Goal: Navigation & Orientation: Find specific page/section

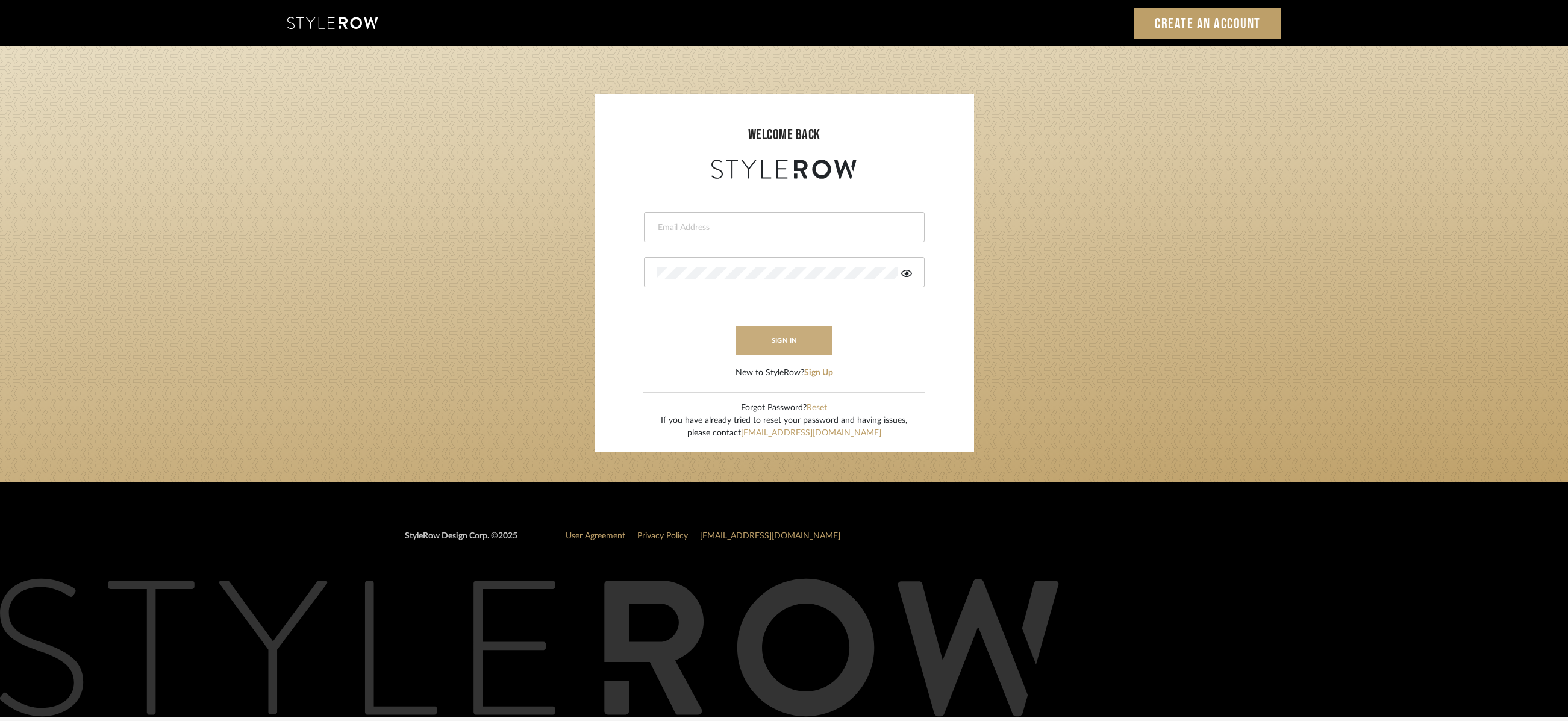
type input "ryan@studiodb.com"
click at [809, 340] on button "sign in" at bounding box center [784, 340] width 97 height 28
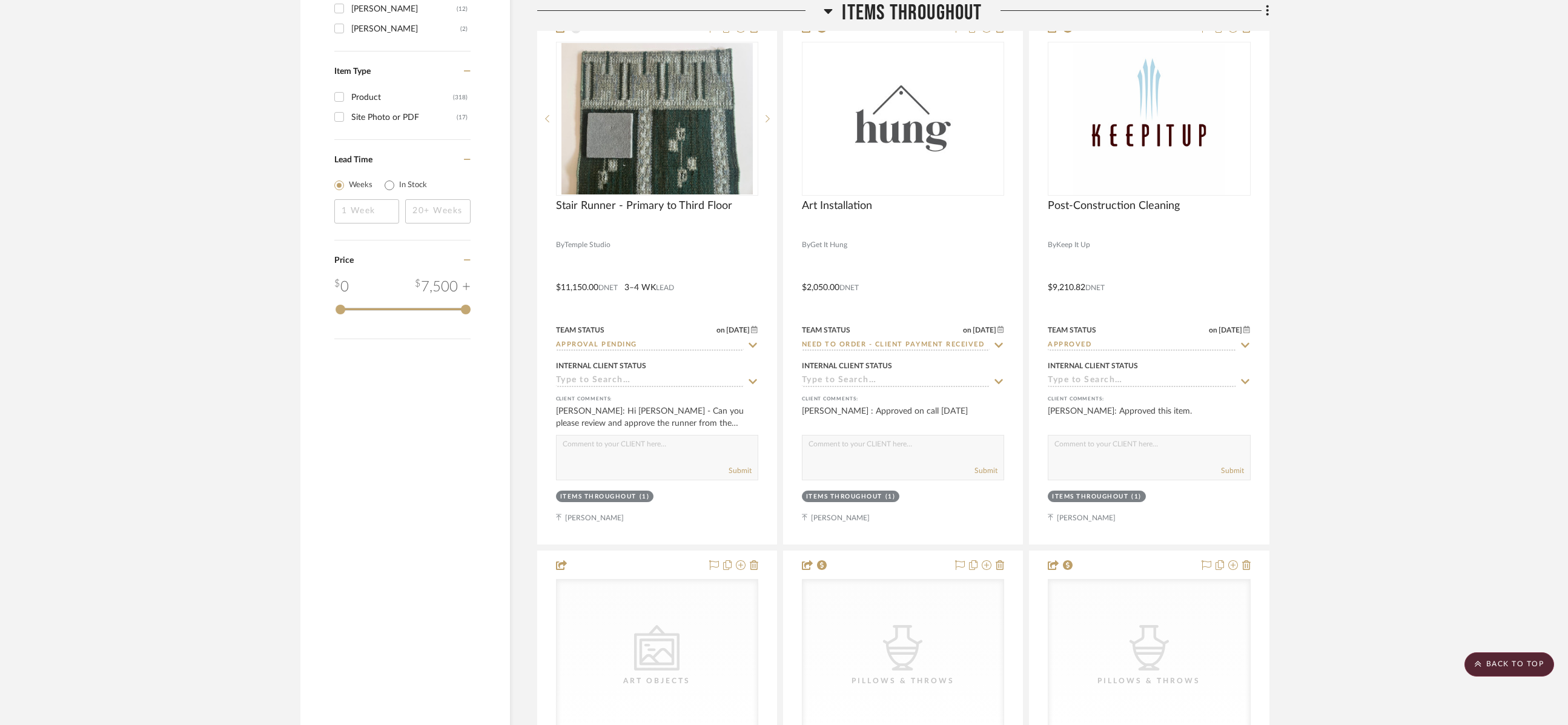
scroll to position [1757, 0]
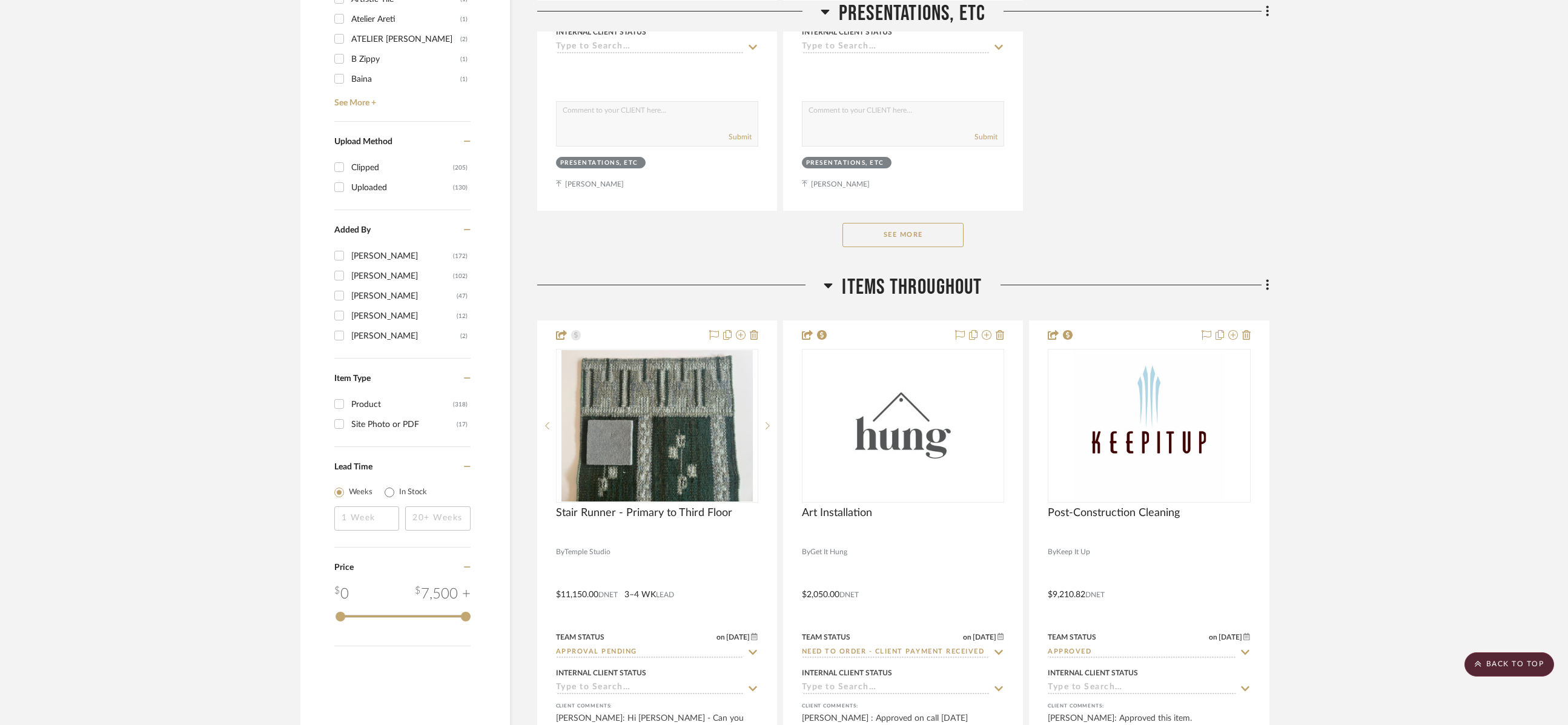
click at [822, 290] on div at bounding box center [681, 289] width 287 height 31
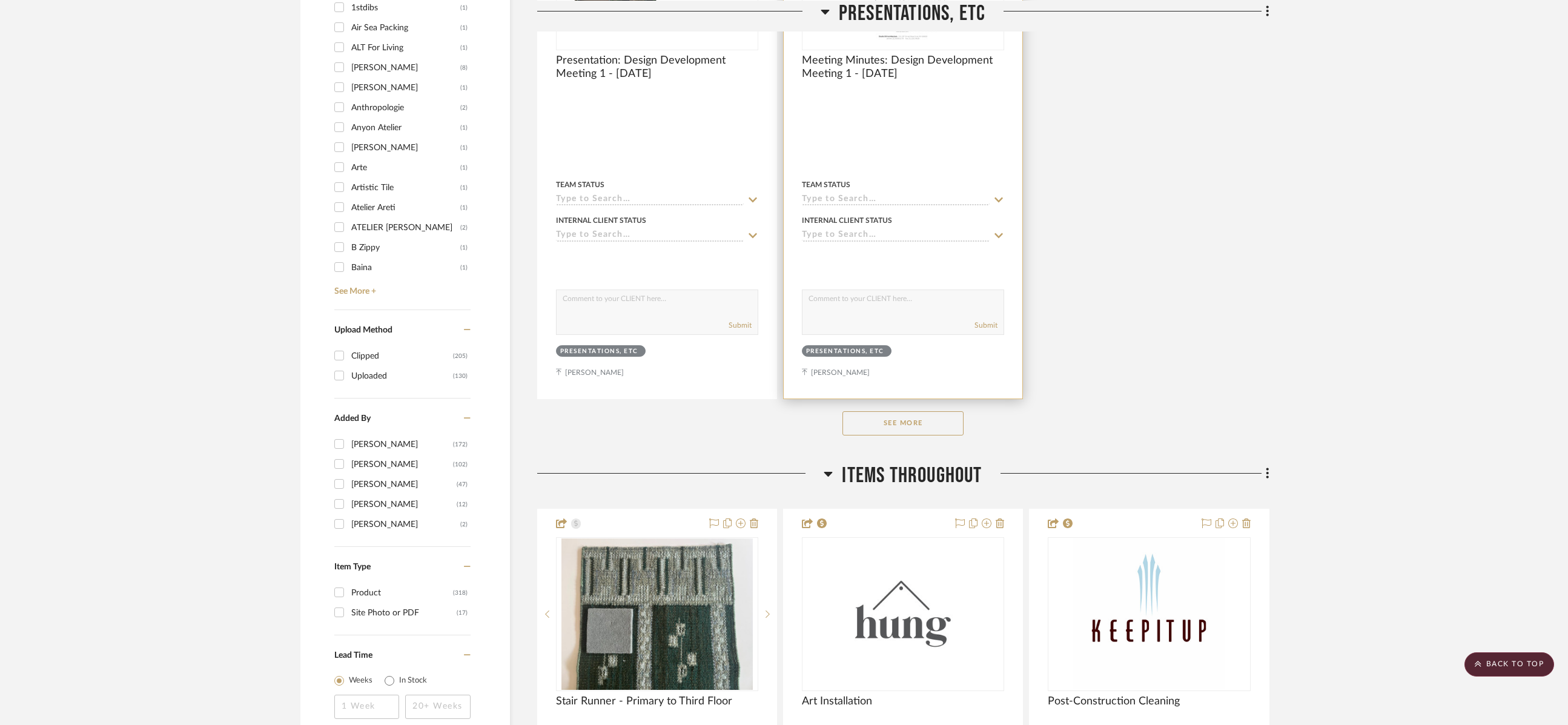
scroll to position [1453, 0]
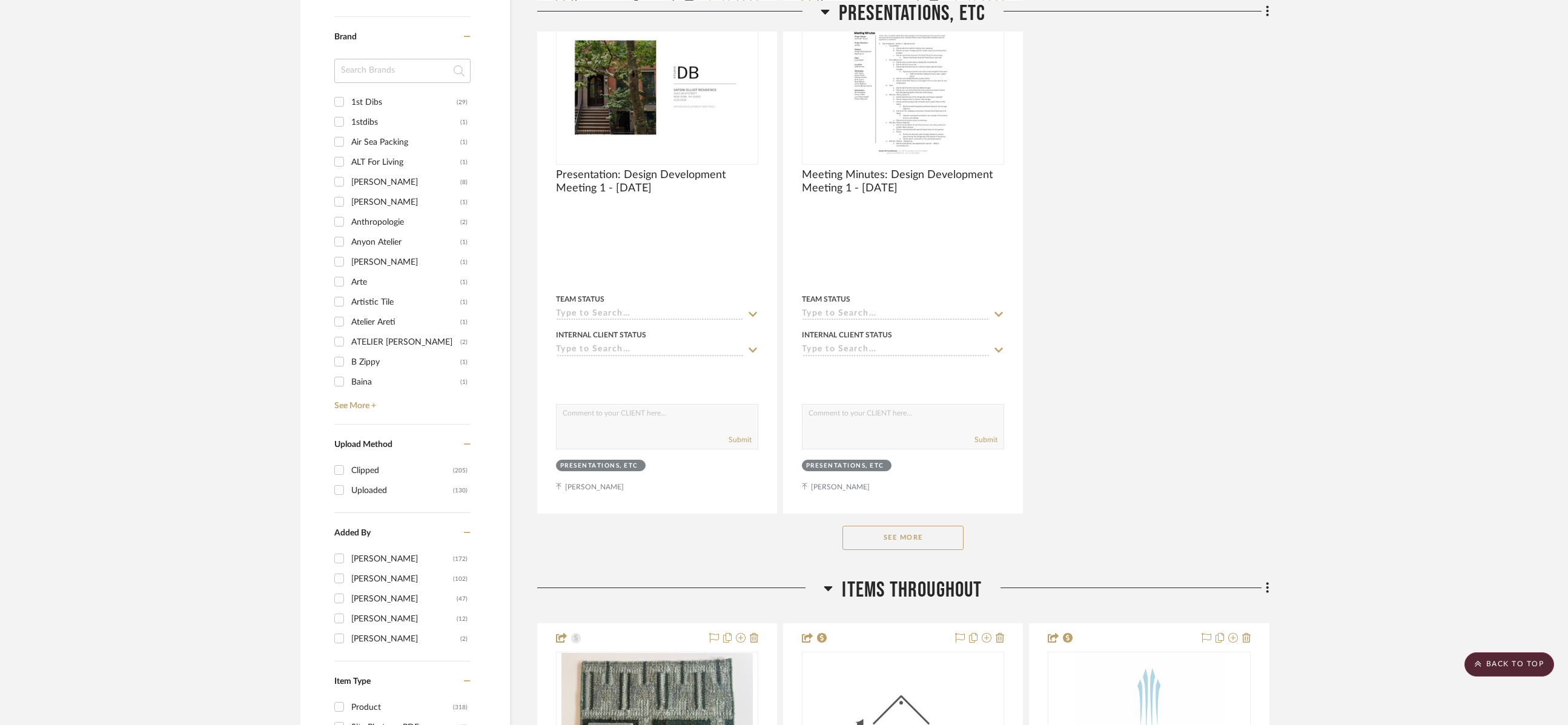
click at [828, 590] on icon at bounding box center [828, 588] width 9 height 5
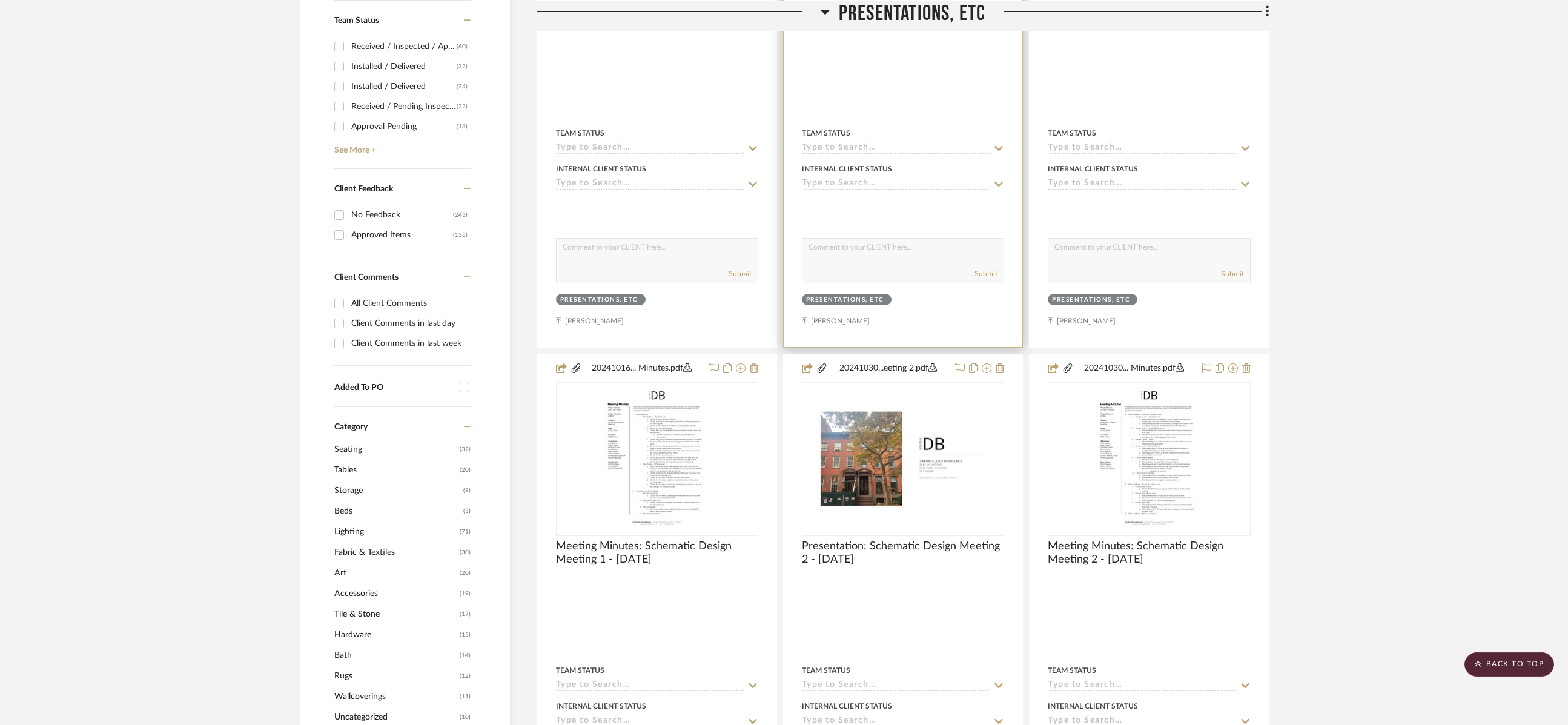
scroll to position [243, 0]
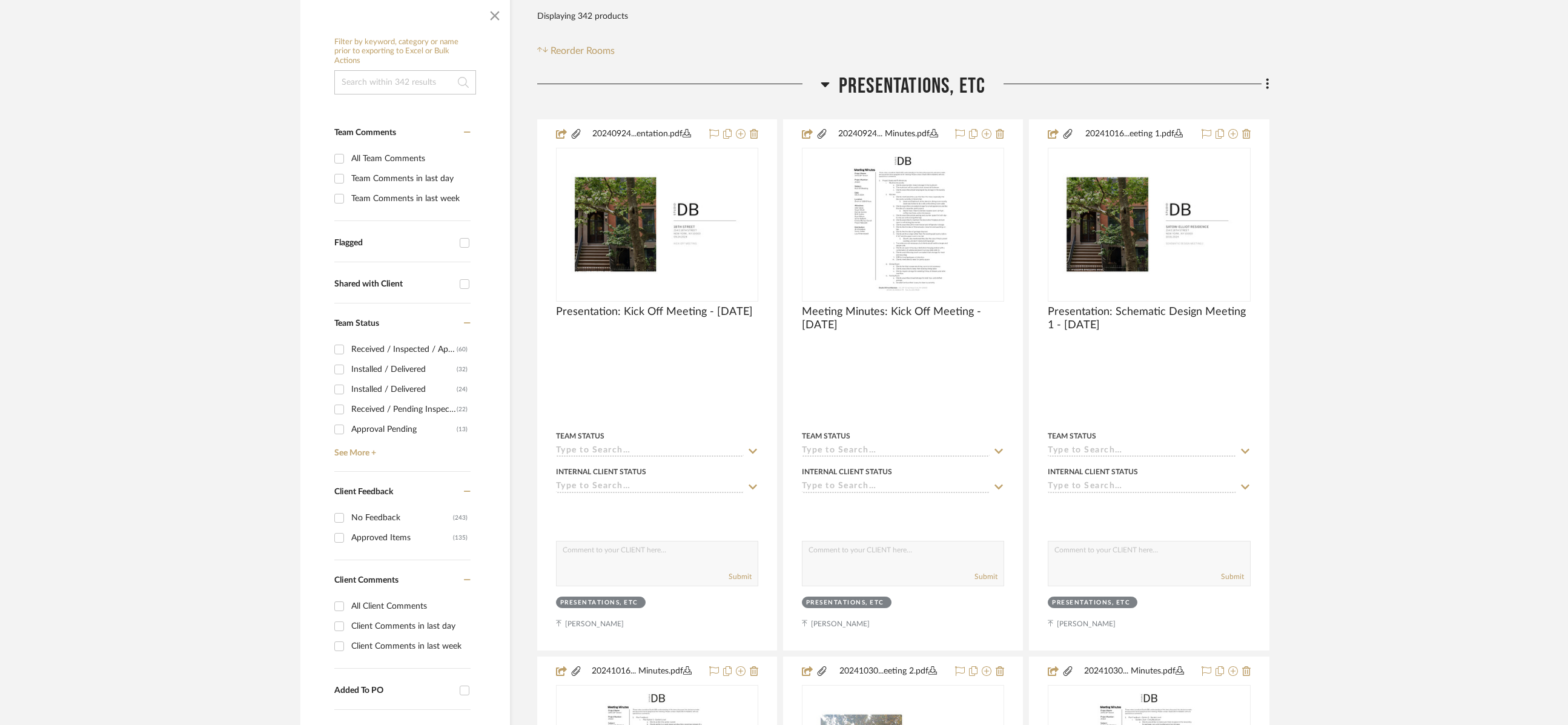
click at [827, 88] on icon at bounding box center [825, 84] width 9 height 15
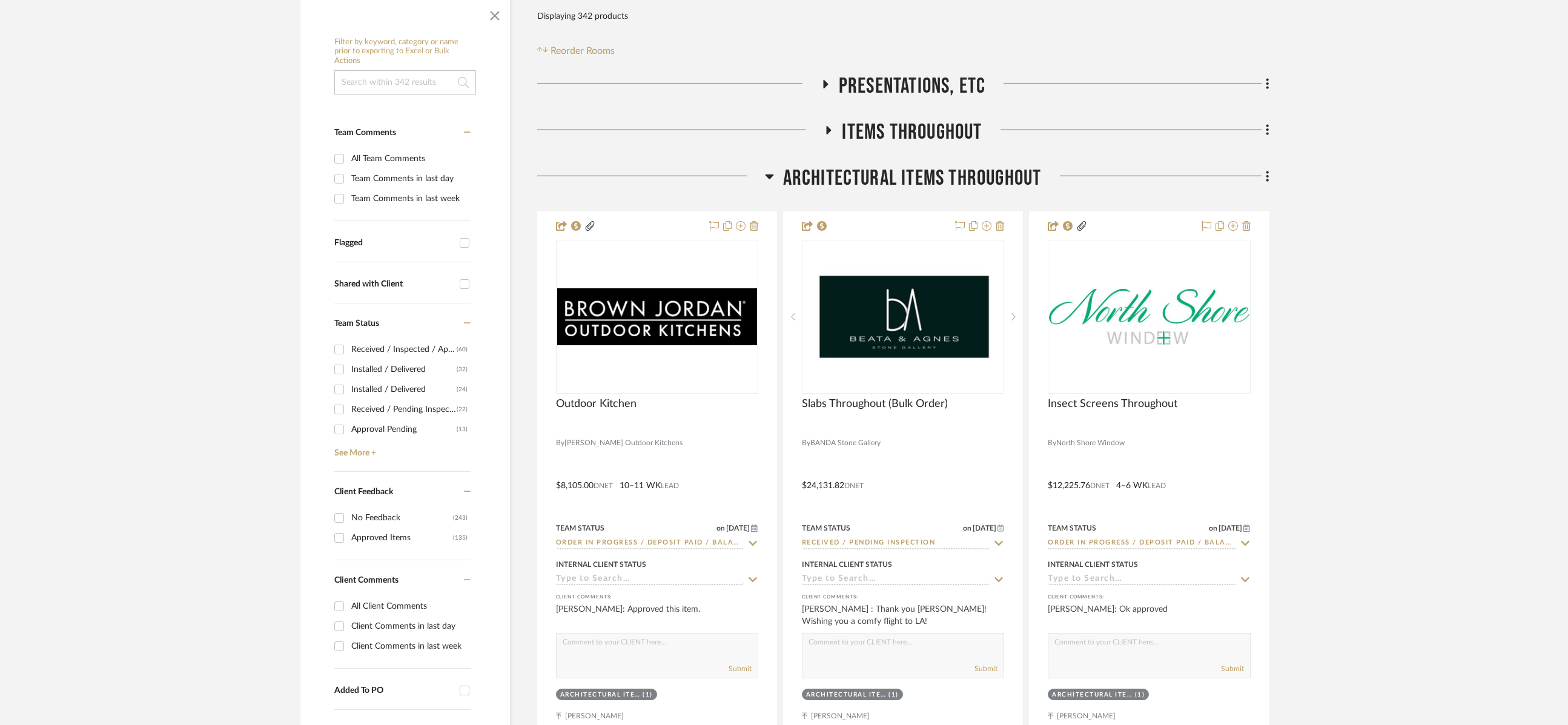
click at [772, 176] on icon at bounding box center [769, 176] width 9 height 15
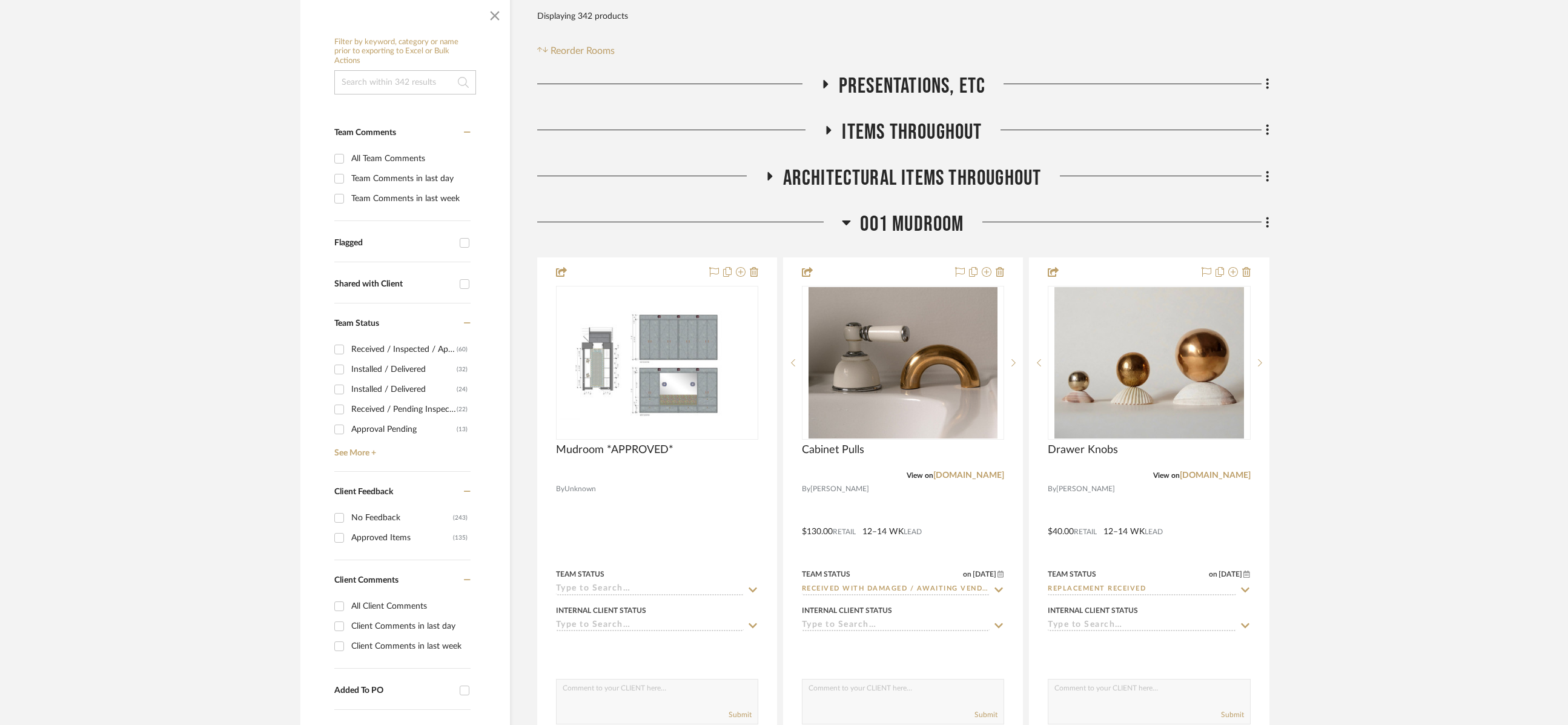
click at [852, 229] on h3 "001 MUDROOM" at bounding box center [903, 224] width 122 height 26
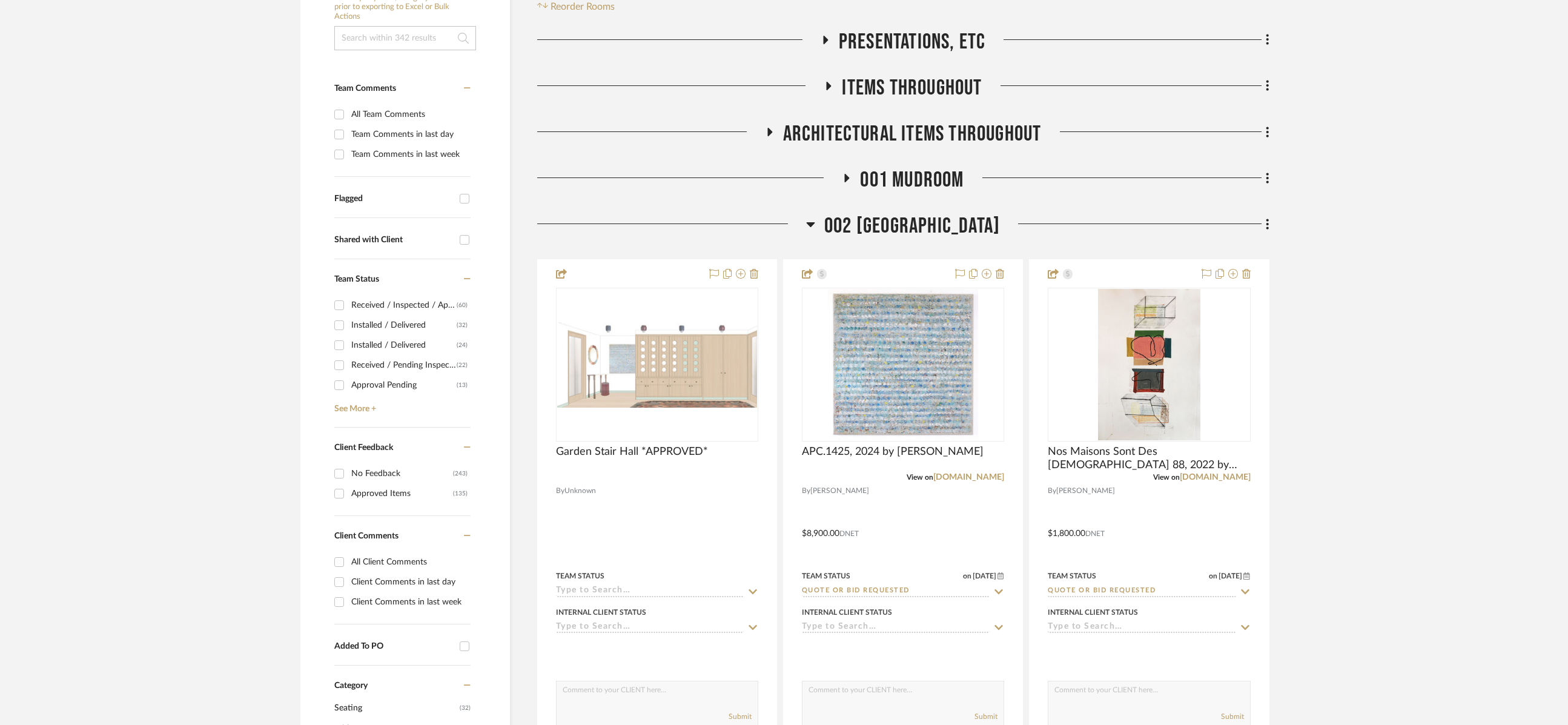
scroll to position [303, 0]
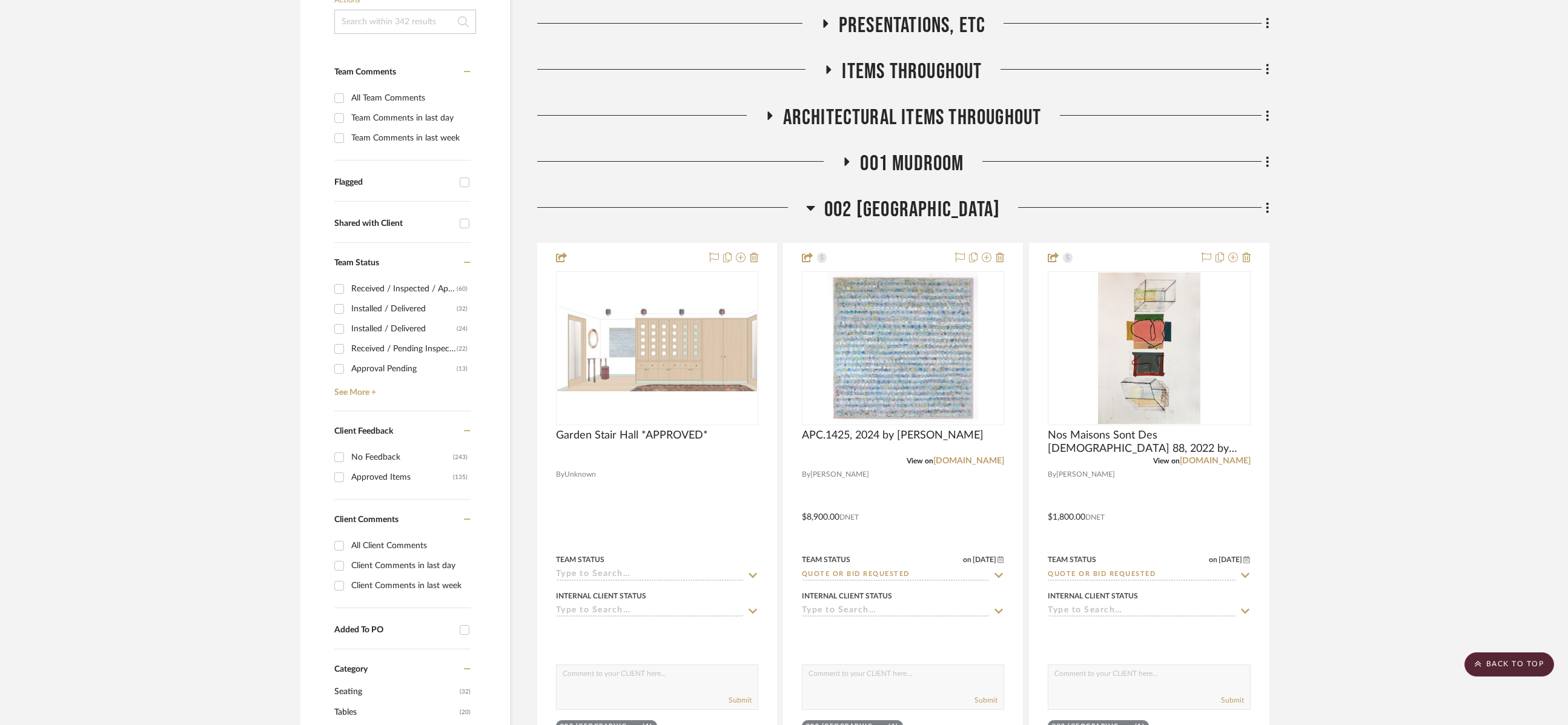
click at [817, 210] on h3 "002 GARDEN STAIR HALL" at bounding box center [903, 210] width 194 height 26
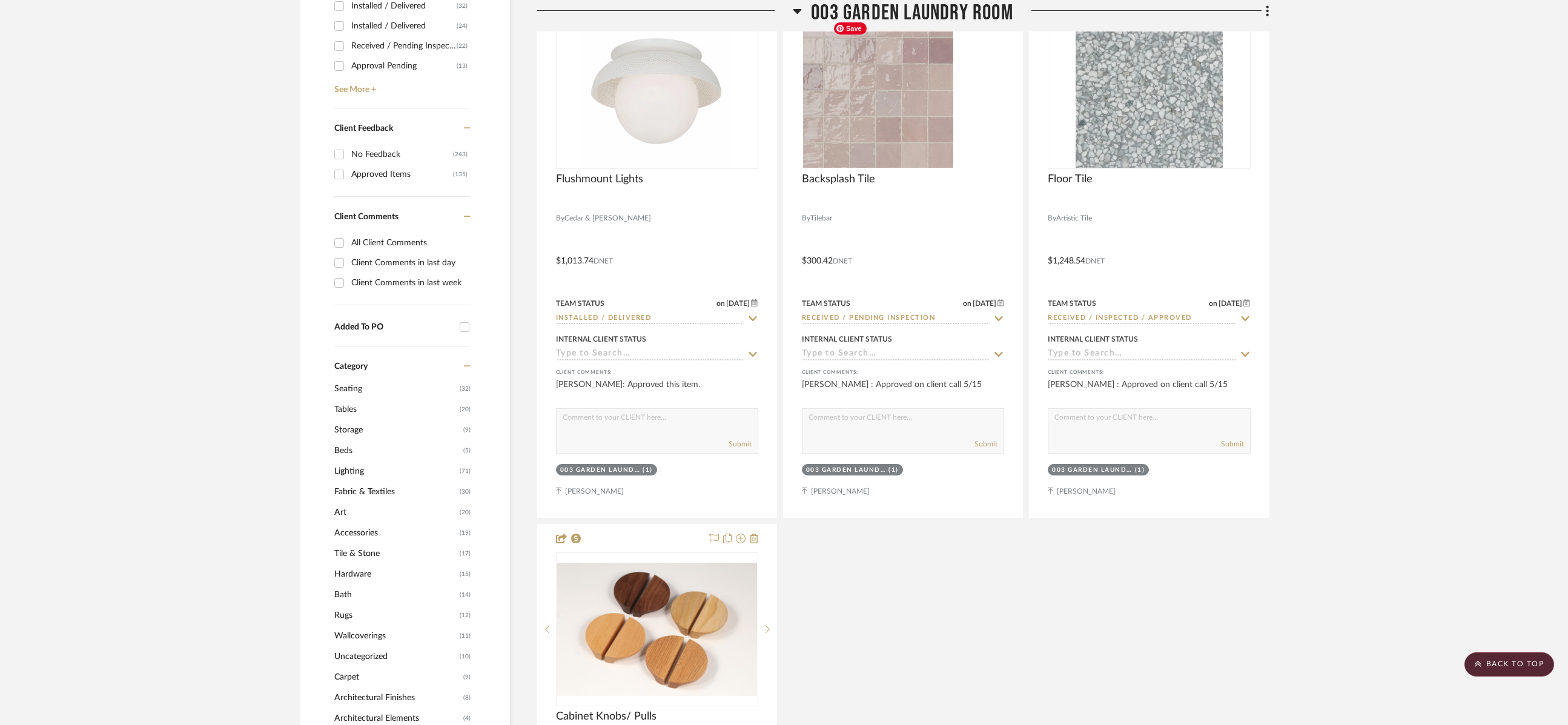
scroll to position [243, 0]
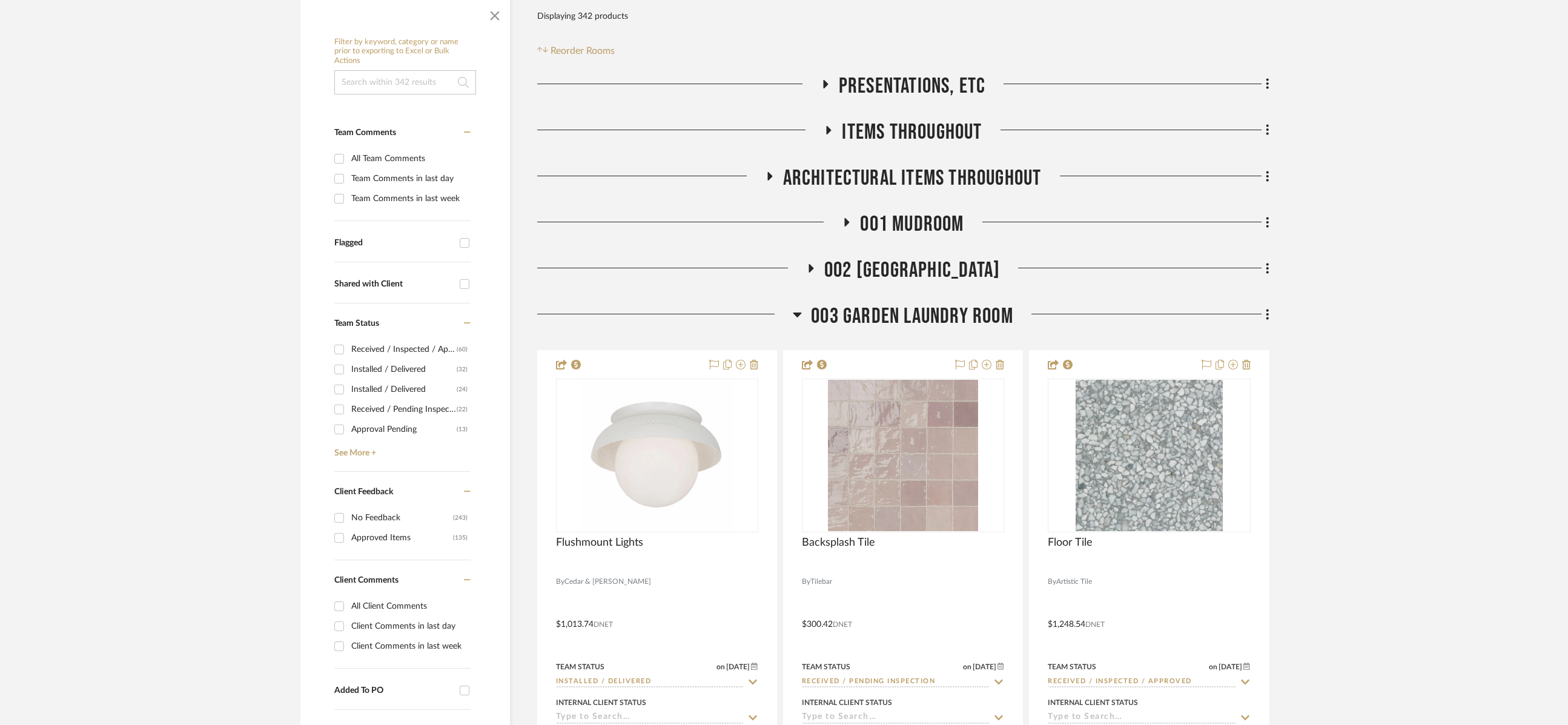
click at [799, 314] on icon at bounding box center [798, 315] width 9 height 5
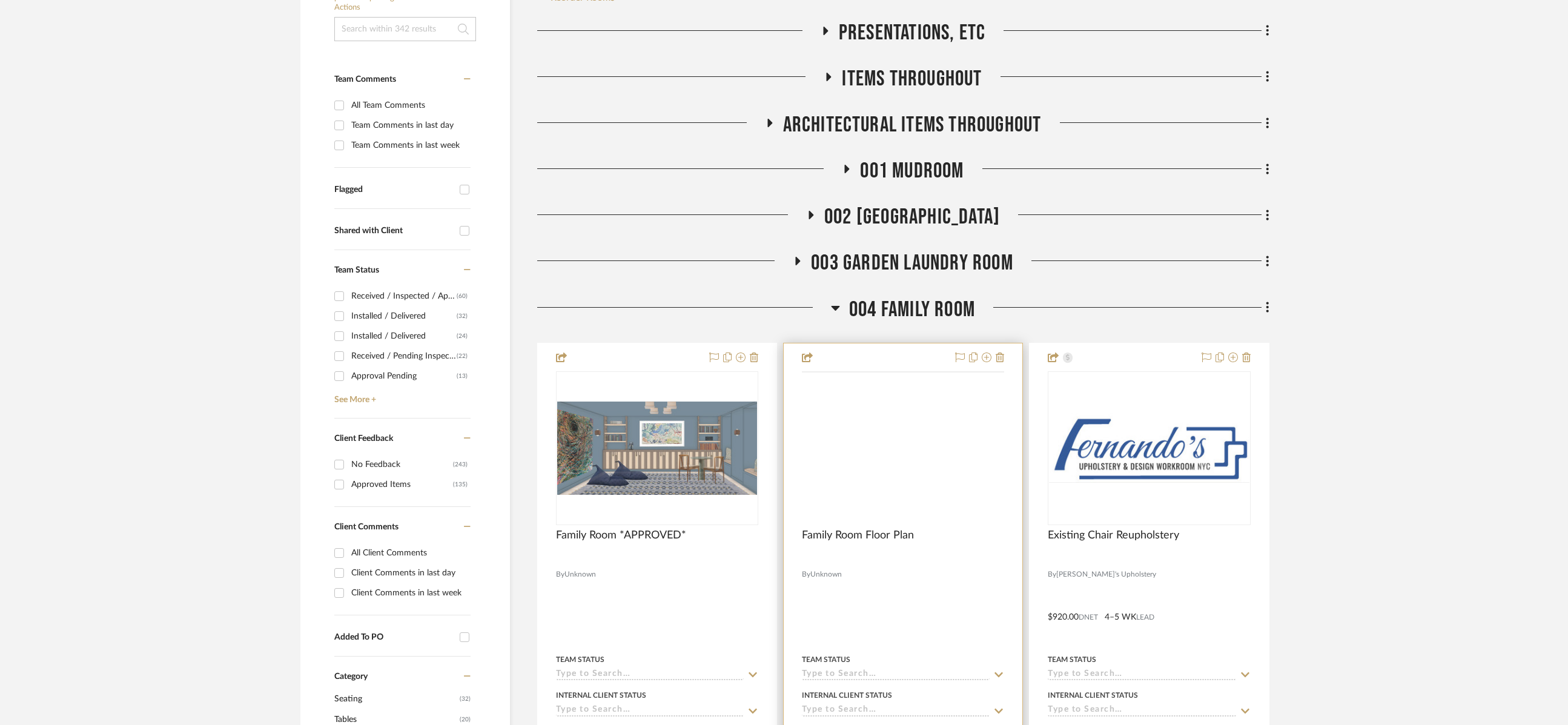
scroll to position [363, 0]
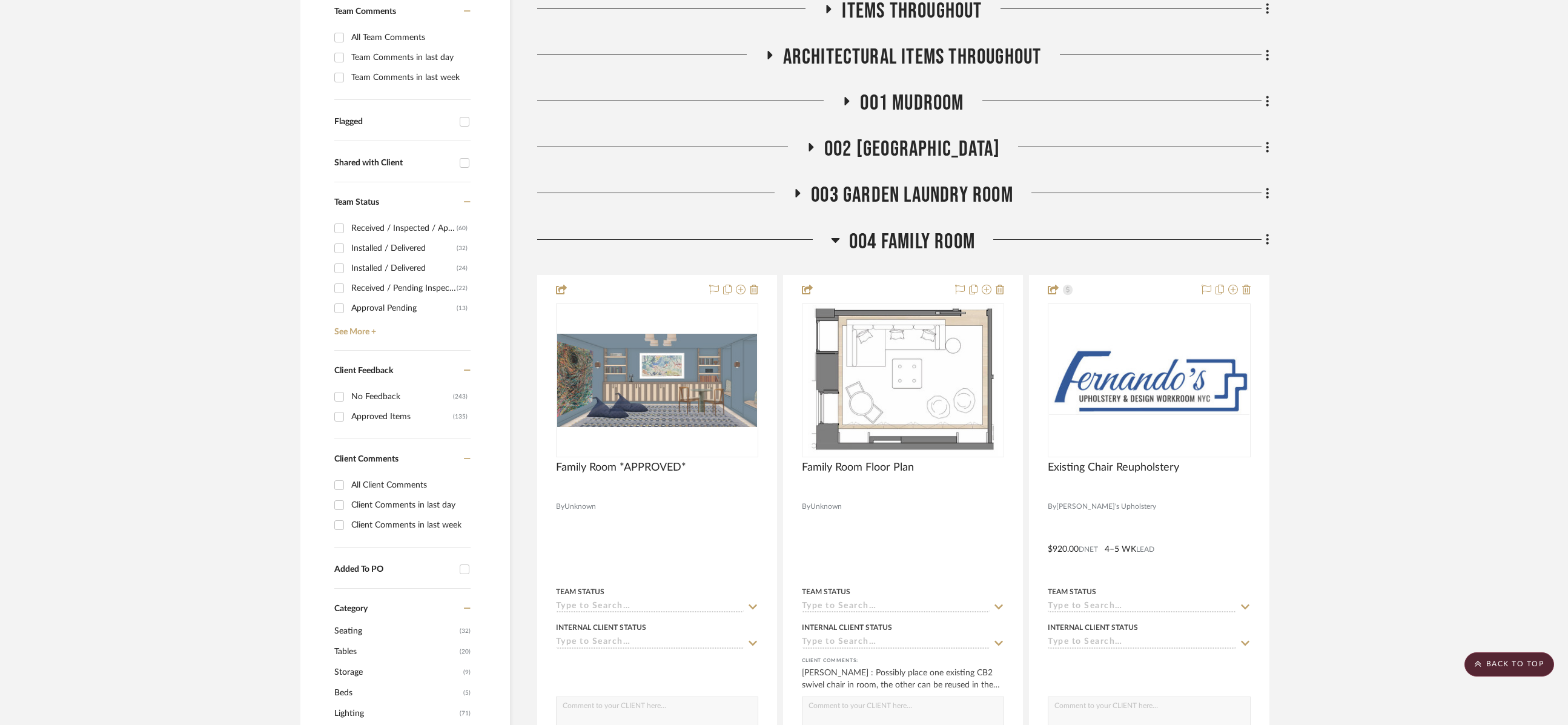
click at [836, 243] on icon at bounding box center [835, 240] width 9 height 15
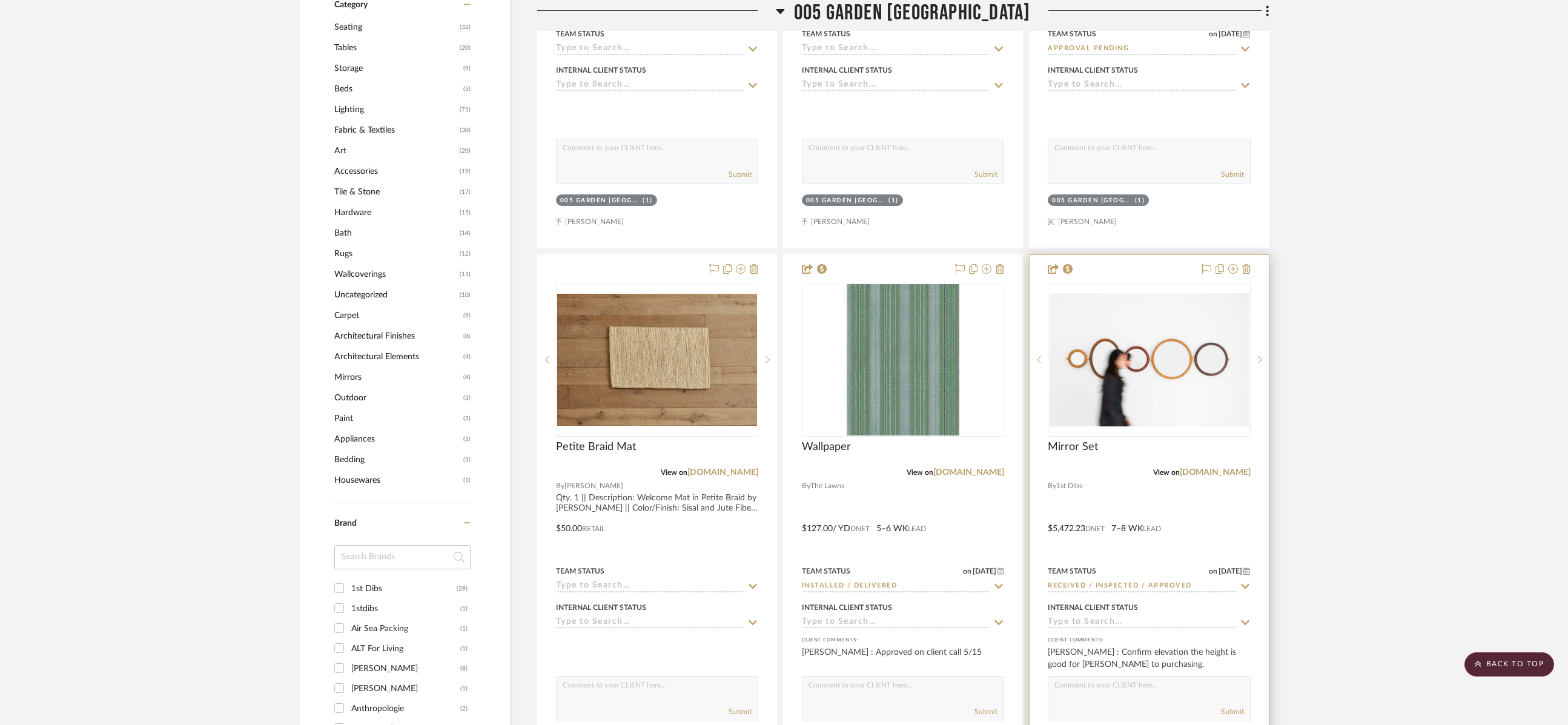
scroll to position [969, 0]
click at [1123, 416] on img "0" at bounding box center [1148, 358] width 200 height 134
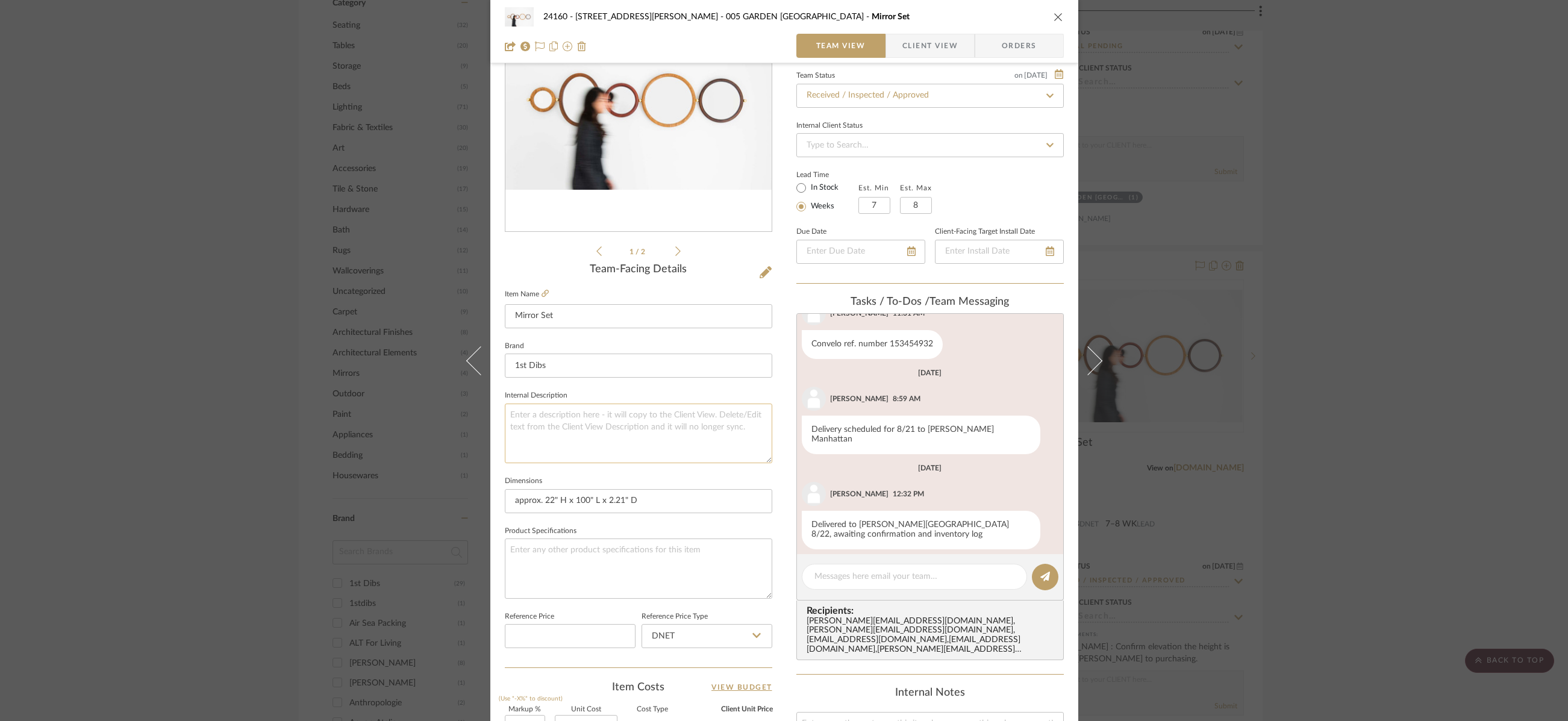
scroll to position [120, 0]
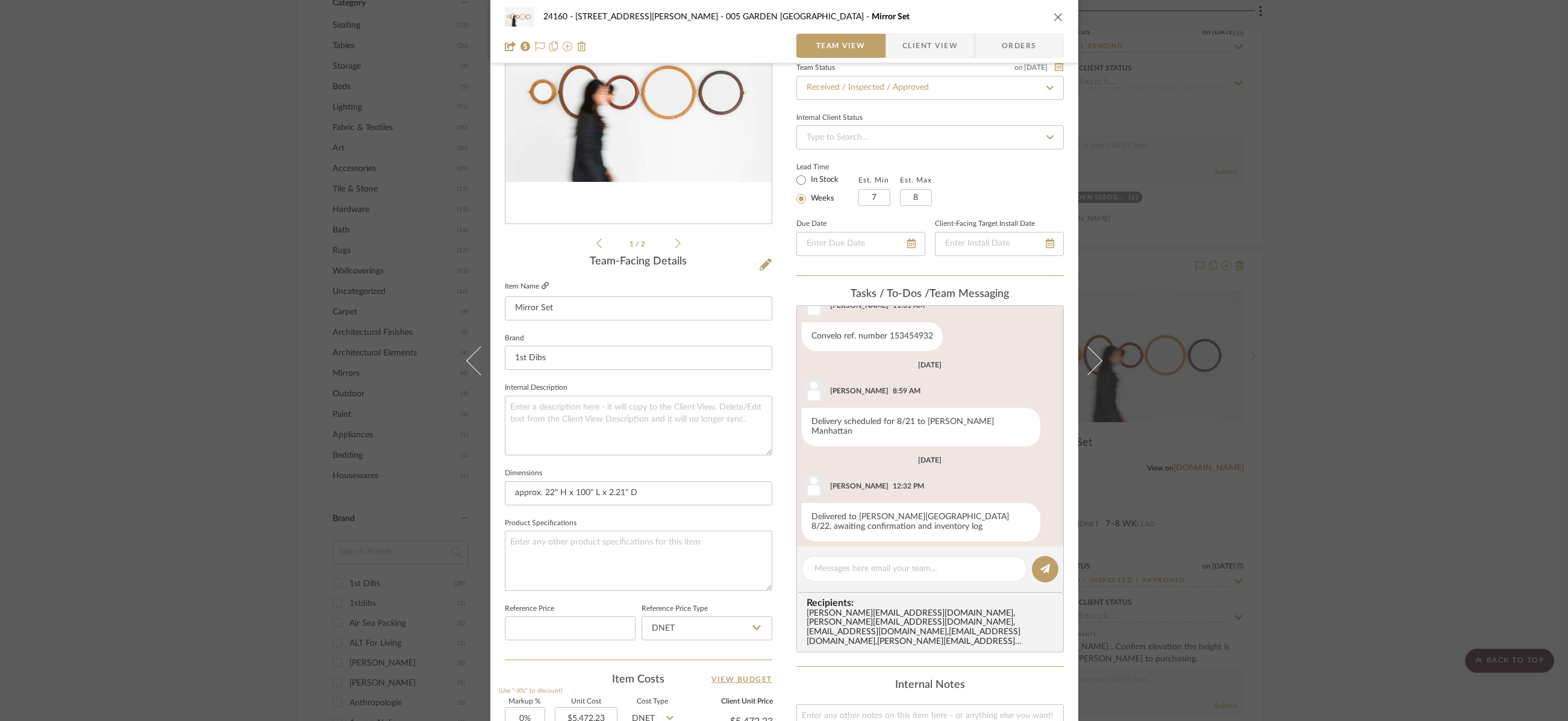
click at [542, 285] on icon at bounding box center [545, 285] width 7 height 7
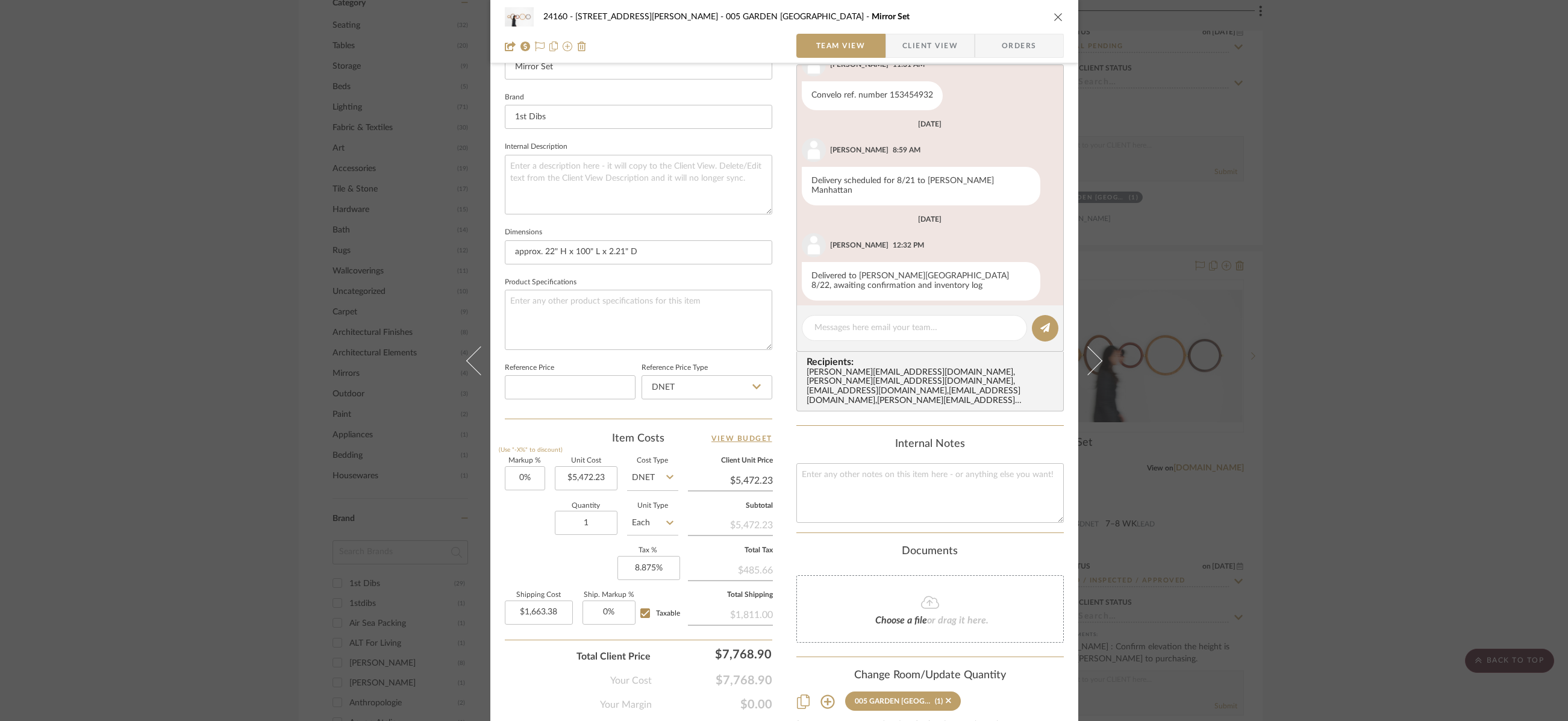
scroll to position [409, 0]
